Goal: Task Accomplishment & Management: Use online tool/utility

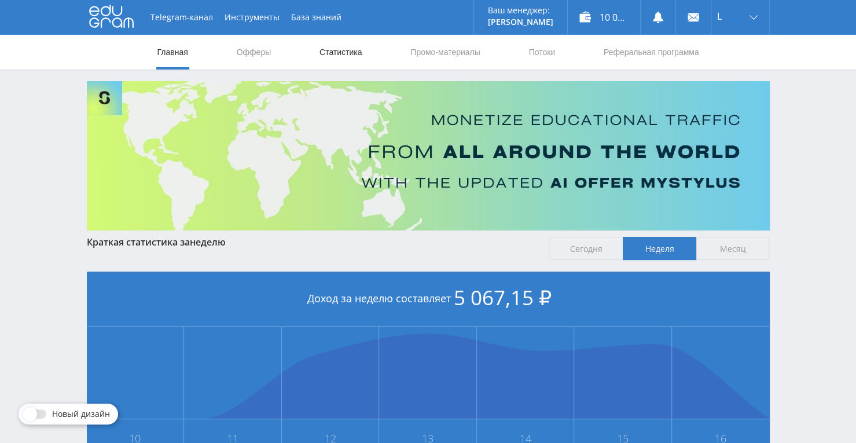
click at [329, 53] on link "Статистика" at bounding box center [340, 52] width 45 height 35
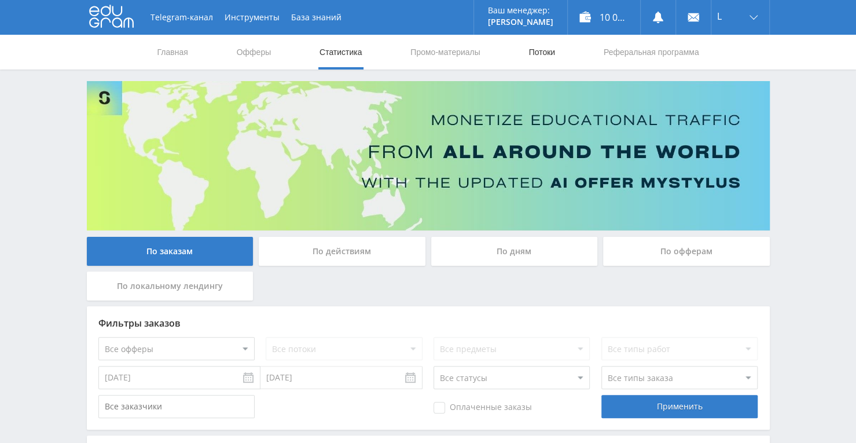
click at [542, 46] on link "Потоки" at bounding box center [541, 52] width 29 height 35
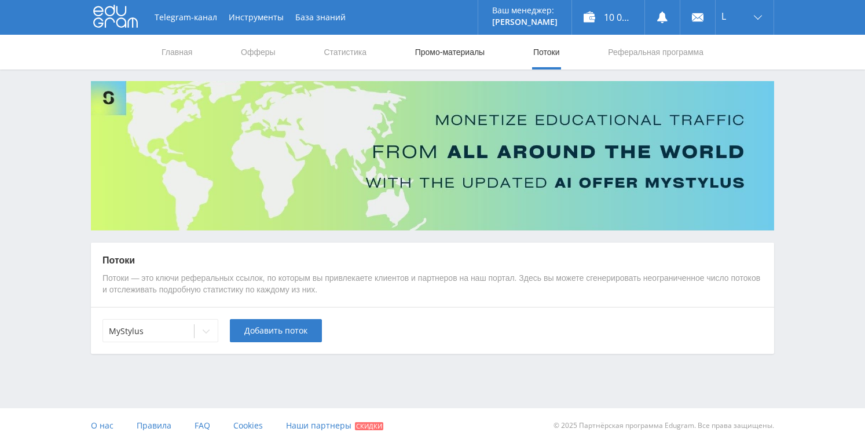
click at [440, 49] on link "Промо-материалы" at bounding box center [450, 52] width 72 height 35
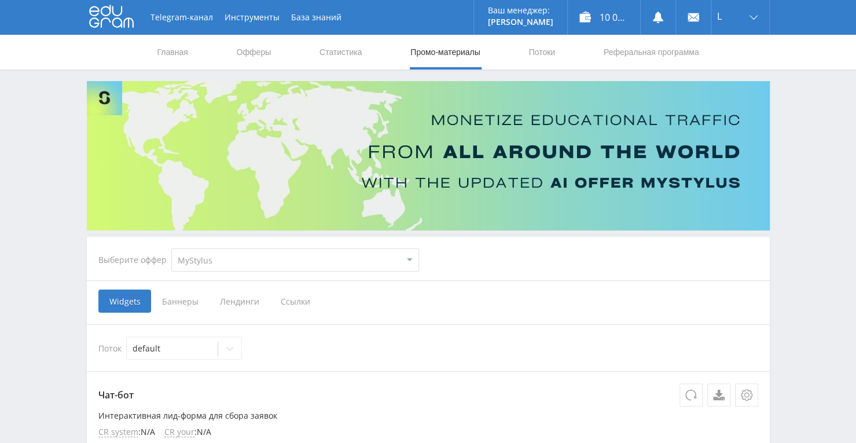
click at [408, 257] on select "MyStylus MyStylus - Revshare Кампус AI Studybay Автор24 Studybay [GEOGRAPHIC_DA…" at bounding box center [295, 259] width 248 height 23
select select "376"
click at [171, 248] on select "MyStylus MyStylus - Revshare Кампус AI Studybay Автор24 Studybay [GEOGRAPHIC_DA…" at bounding box center [295, 259] width 248 height 23
select select "376"
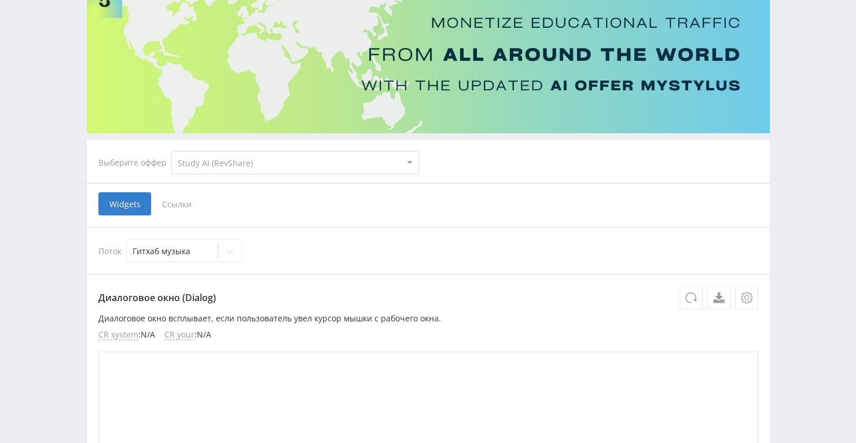
scroll to position [116, 0]
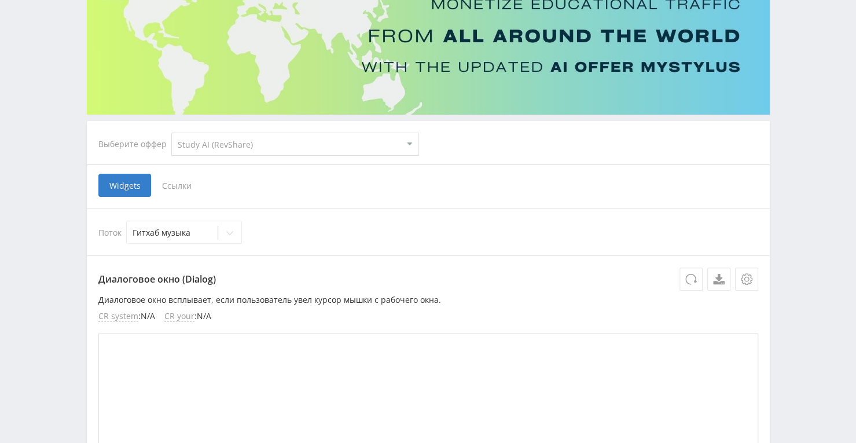
click at [186, 179] on span "Ссылки" at bounding box center [177, 185] width 52 height 23
click at [0, 0] on input "Ссылки" at bounding box center [0, 0] width 0 height 0
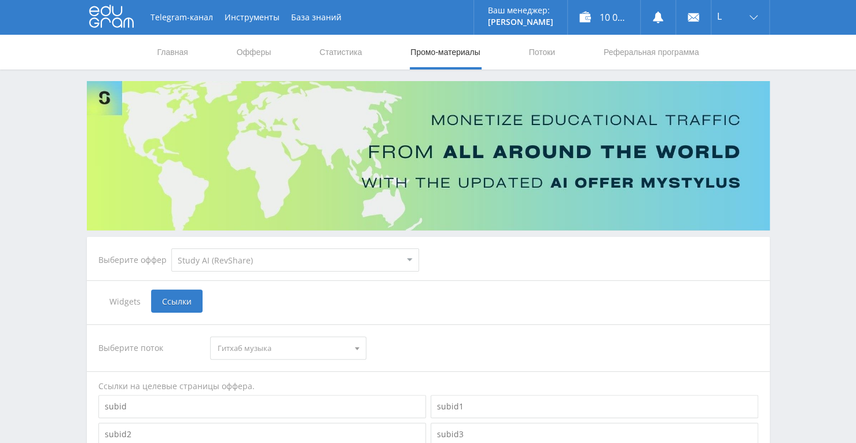
click at [558, 52] on nav "Главная Офферы Статистика Промо-материалы Потоки Реферальная программа" at bounding box center [428, 52] width 544 height 35
click at [542, 50] on link "Потоки" at bounding box center [541, 52] width 29 height 35
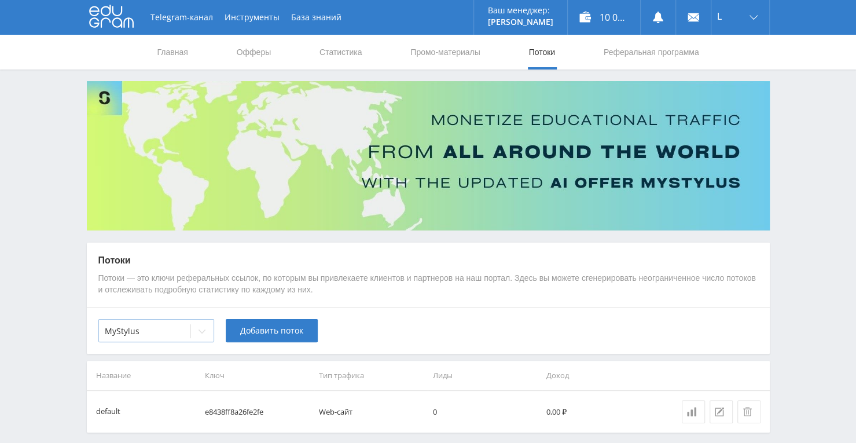
click at [201, 334] on icon at bounding box center [201, 330] width 9 height 9
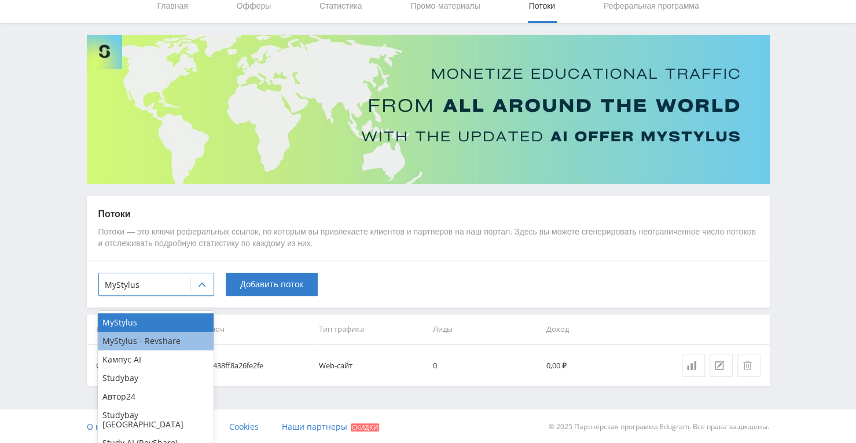
scroll to position [46, 0]
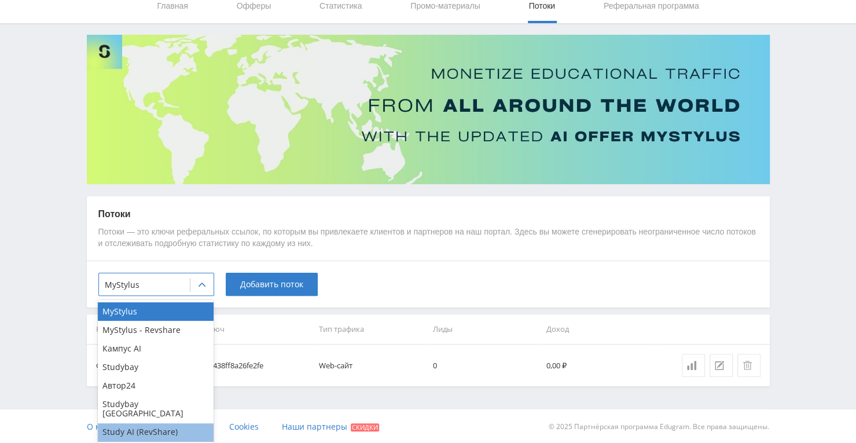
click at [143, 423] on div "Study AI (RevShare)" at bounding box center [156, 432] width 116 height 19
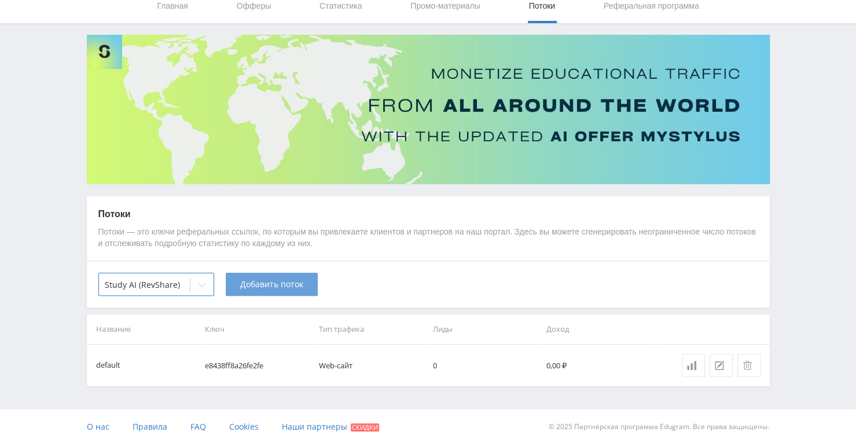
click at [252, 281] on span "Добавить поток" at bounding box center [271, 284] width 63 height 9
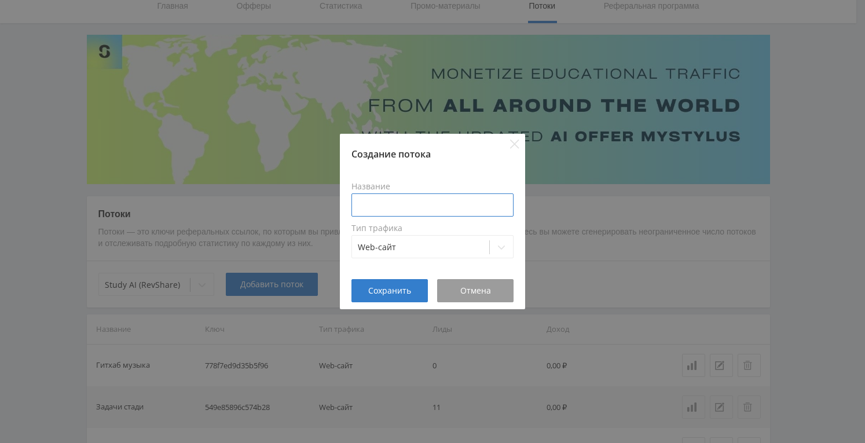
click at [380, 198] on input at bounding box center [432, 204] width 162 height 23
type input "K"
type input "О"
type input "Дзен Оживить"
click at [424, 289] on button "Сохранить" at bounding box center [389, 290] width 76 height 23
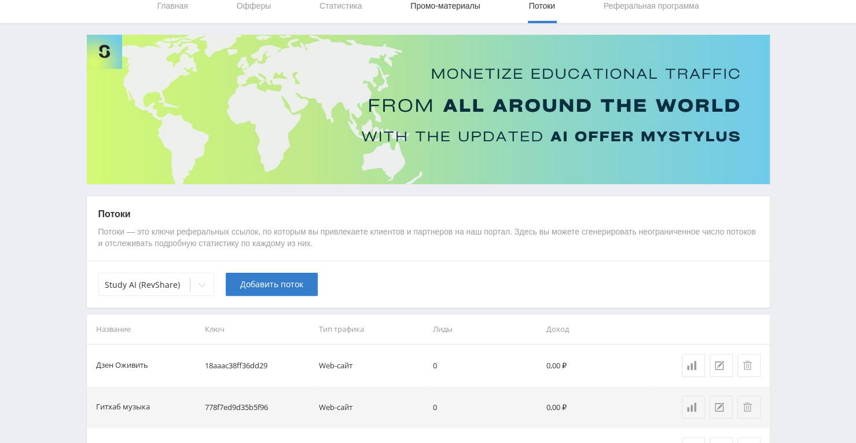
click at [436, 10] on link "Промо-материалы" at bounding box center [445, 5] width 72 height 35
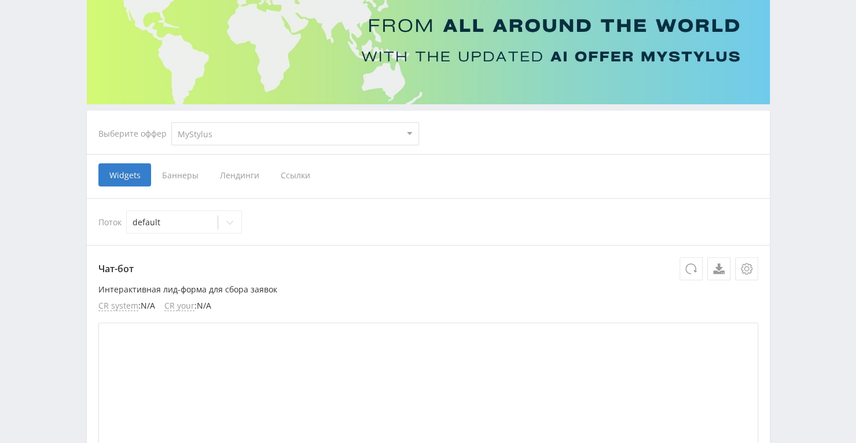
scroll to position [104, 0]
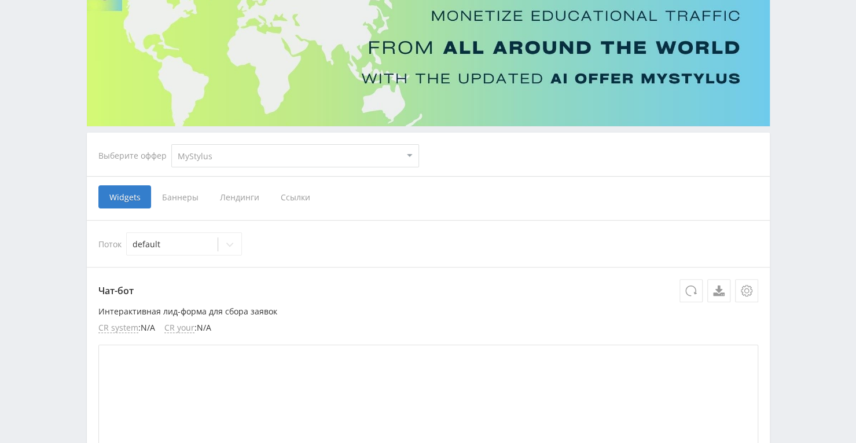
click at [264, 157] on select "MyStylus MyStylus - Revshare Кампус AI Studybay Автор24 Studybay [GEOGRAPHIC_DA…" at bounding box center [295, 155] width 248 height 23
select select "376"
click at [171, 144] on select "MyStylus MyStylus - Revshare Кампус AI Studybay Автор24 Studybay [GEOGRAPHIC_DA…" at bounding box center [295, 155] width 248 height 23
select select "376"
click at [176, 192] on span "Ссылки" at bounding box center [177, 196] width 52 height 23
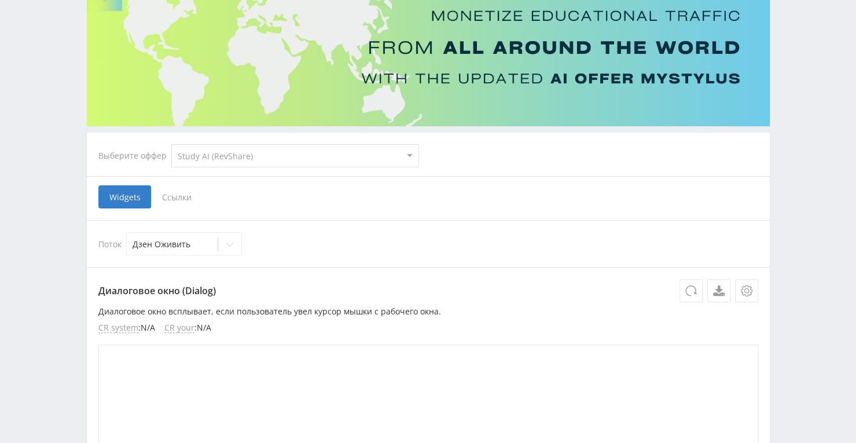
click at [0, 0] on input "Ссылки" at bounding box center [0, 0] width 0 height 0
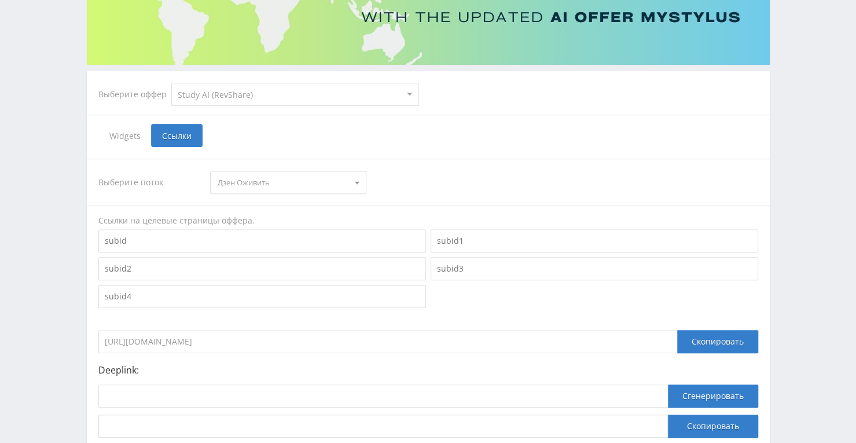
scroll to position [220, 0]
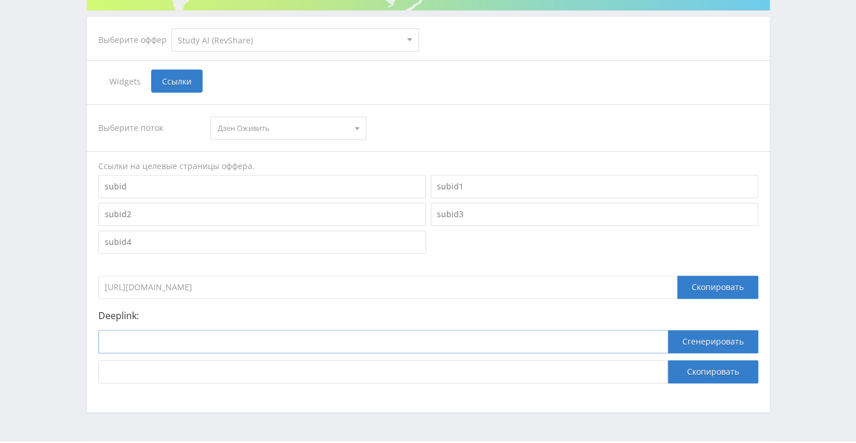
click at [379, 337] on input at bounding box center [382, 341] width 569 height 23
paste input "[URL]"
type input "[URL]"
click at [682, 340] on button "Сгенерировать" at bounding box center [713, 341] width 90 height 23
click at [672, 372] on button "Скопировать" at bounding box center [713, 371] width 90 height 23
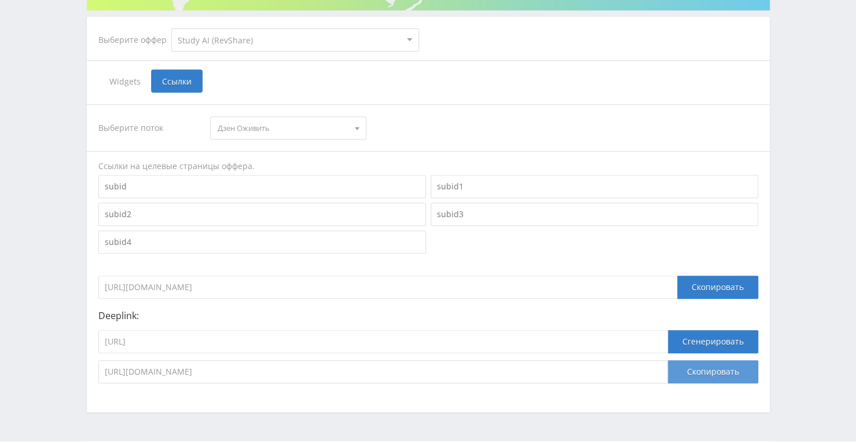
click at [708, 371] on button "Скопировать" at bounding box center [713, 371] width 90 height 23
drag, startPoint x: 347, startPoint y: 333, endPoint x: 134, endPoint y: 328, distance: 212.4
click at [100, 330] on input "[URL]" at bounding box center [382, 341] width 569 height 23
paste input "google_veo3"
type input "[URL]"
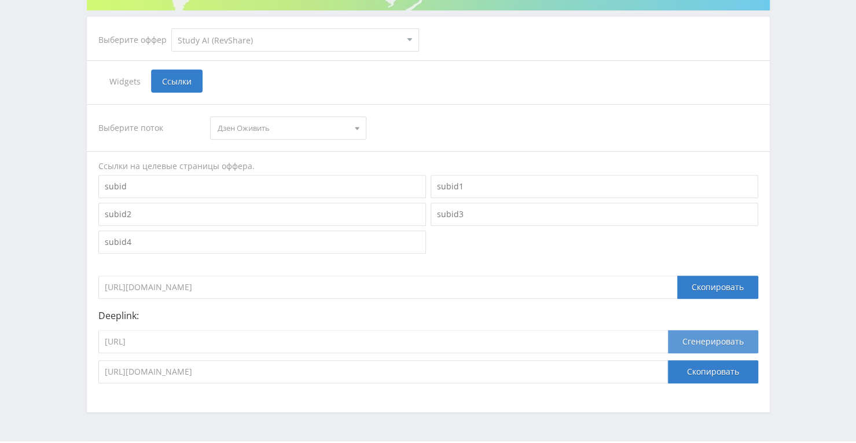
click at [689, 336] on button "Сгенерировать" at bounding box center [713, 341] width 90 height 23
click at [682, 370] on button "Скопировать" at bounding box center [713, 371] width 90 height 23
drag, startPoint x: 274, startPoint y: 342, endPoint x: 90, endPoint y: 339, distance: 184.0
click at [90, 339] on div "Выберите поток Дзен Оживить Дзен Оживить Гитхаб музыка Задачи стади Музыка Виде…" at bounding box center [428, 244] width 683 height 302
paste input "kling_1_6"
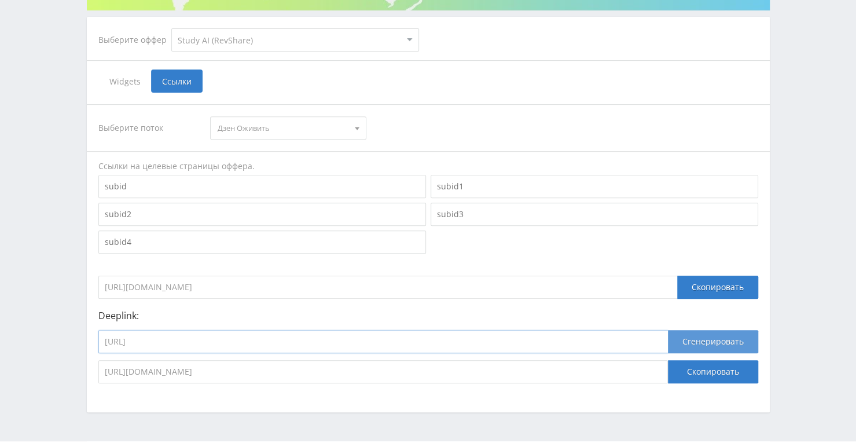
type input "[URL]"
click at [676, 337] on button "Сгенерировать" at bounding box center [713, 341] width 90 height 23
click at [669, 376] on button "Скопировать" at bounding box center [713, 371] width 90 height 23
drag, startPoint x: 303, startPoint y: 337, endPoint x: 104, endPoint y: 330, distance: 199.2
click at [104, 330] on input "[URL]" at bounding box center [382, 341] width 569 height 23
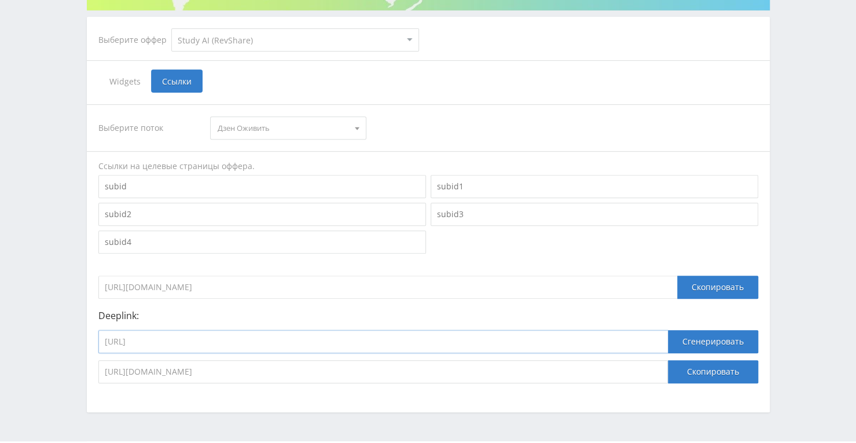
paste input "videogen"
type input "[URL]"
click at [702, 332] on button "Сгенерировать" at bounding box center [713, 341] width 90 height 23
click at [686, 372] on button "Скопировать" at bounding box center [713, 371] width 90 height 23
drag, startPoint x: 239, startPoint y: 343, endPoint x: 88, endPoint y: 334, distance: 151.3
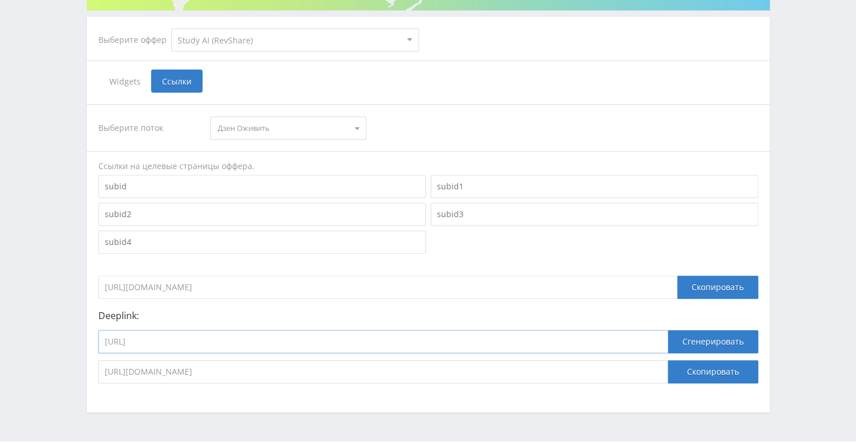
click at [88, 334] on div "Выберите поток Дзен Оживить Дзен Оживить Гитхаб музыка Задачи стади Музыка Виде…" at bounding box center [428, 244] width 683 height 302
paste input "kling_2_1_master"
type input "[URL]"
click at [703, 348] on button "Сгенерировать" at bounding box center [713, 341] width 90 height 23
click at [690, 369] on button "Скопировать" at bounding box center [713, 371] width 90 height 23
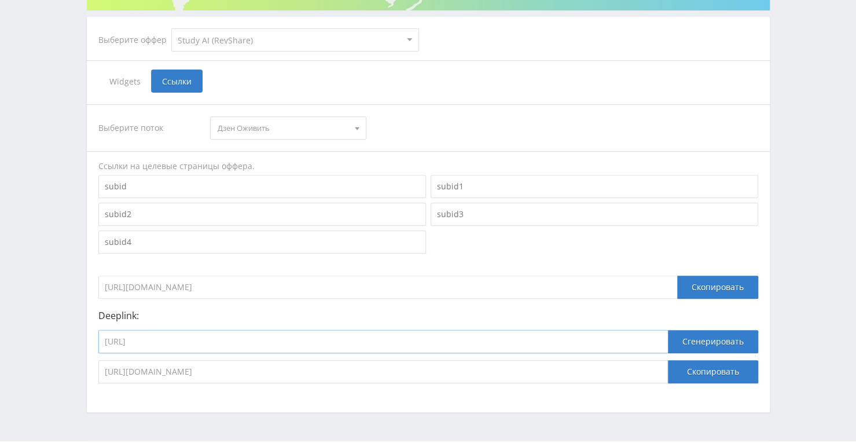
drag, startPoint x: 252, startPoint y: 334, endPoint x: 124, endPoint y: 329, distance: 128.6
click at [95, 332] on div "Выберите поток Дзен Оживить Дзен Оживить Гитхаб музыка Задачи стади Музыка Виде…" at bounding box center [428, 244] width 683 height 302
paste input "videogen"
type input "[URL]"
click at [721, 334] on button "Сгенерировать" at bounding box center [713, 341] width 90 height 23
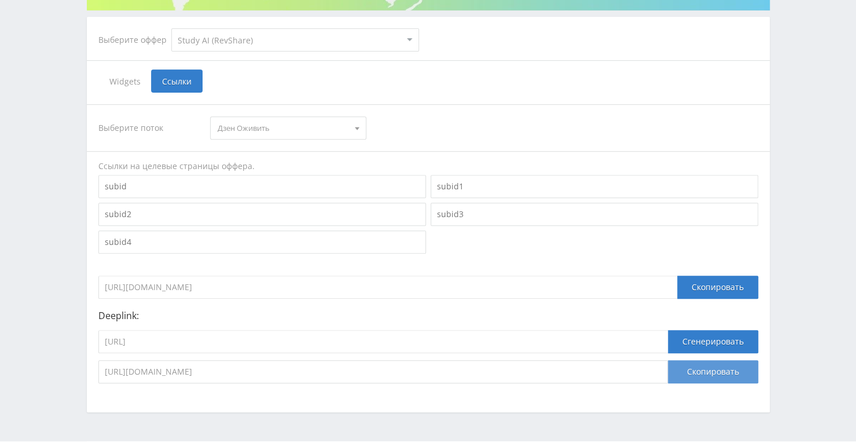
click at [697, 378] on button "Скопировать" at bounding box center [713, 371] width 90 height 23
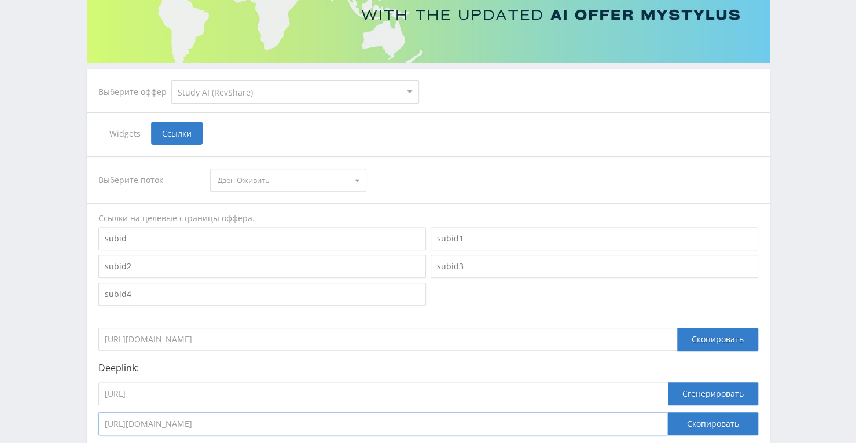
scroll to position [0, 0]
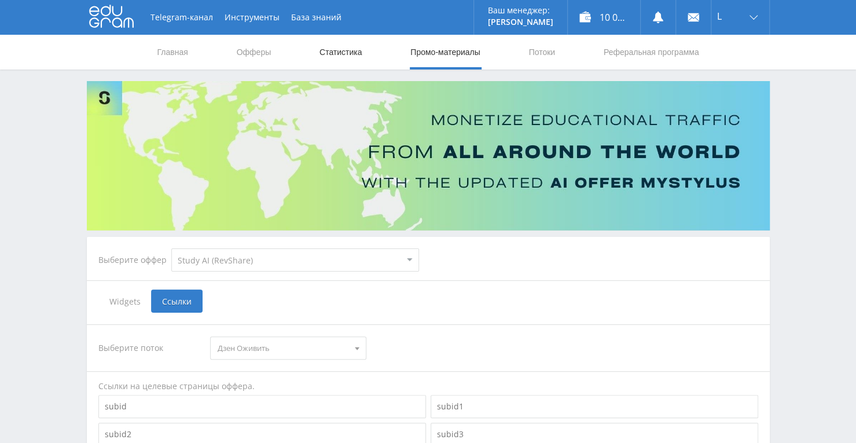
click at [354, 45] on link "Статистика" at bounding box center [340, 52] width 45 height 35
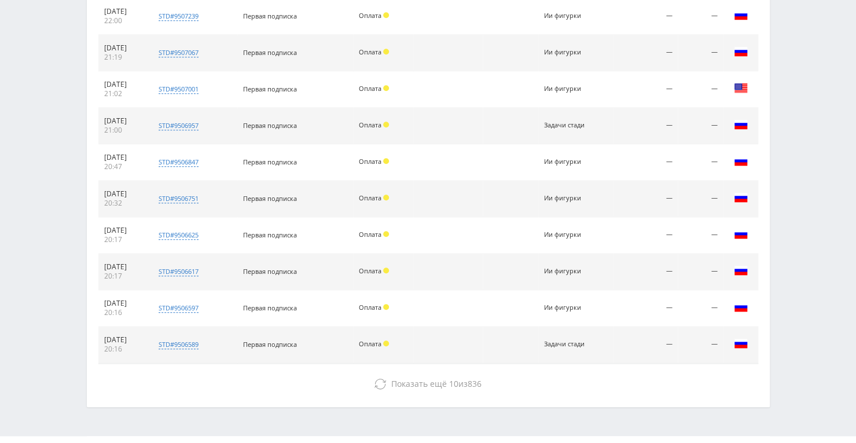
scroll to position [521, 0]
